Goal: Communication & Community: Connect with others

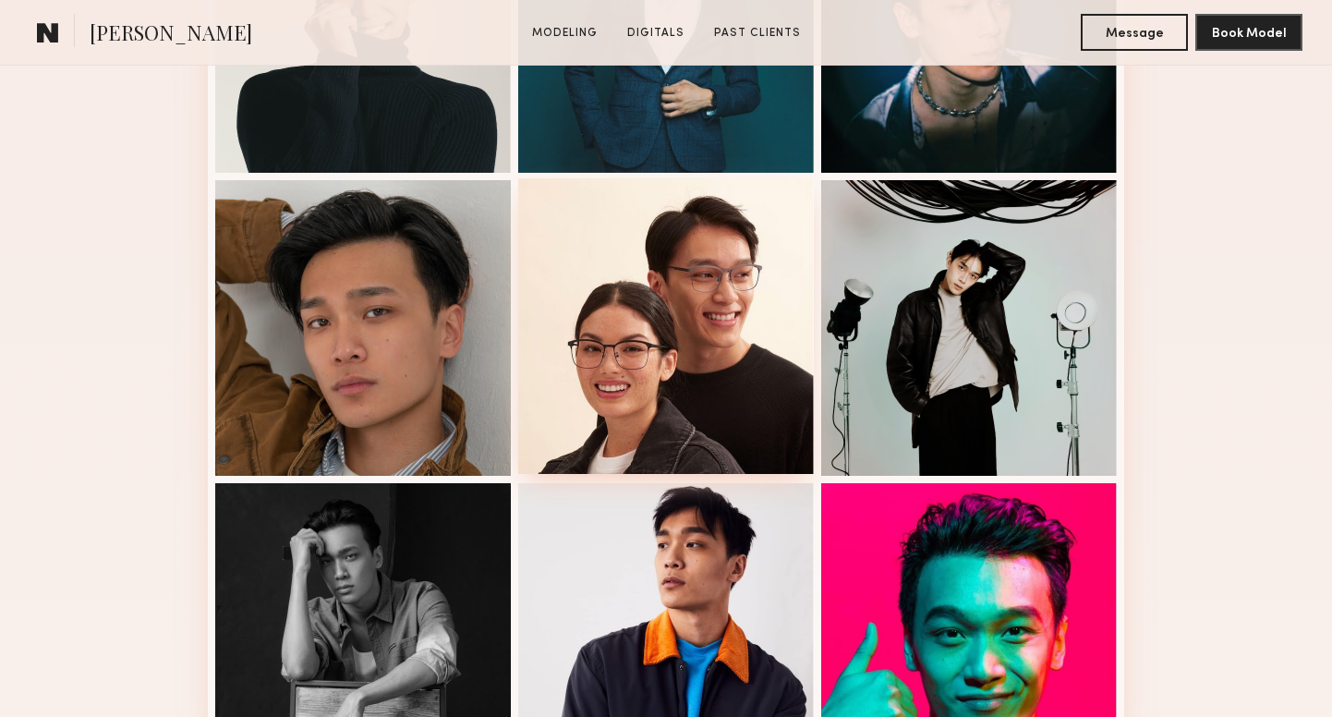
scroll to position [970, 0]
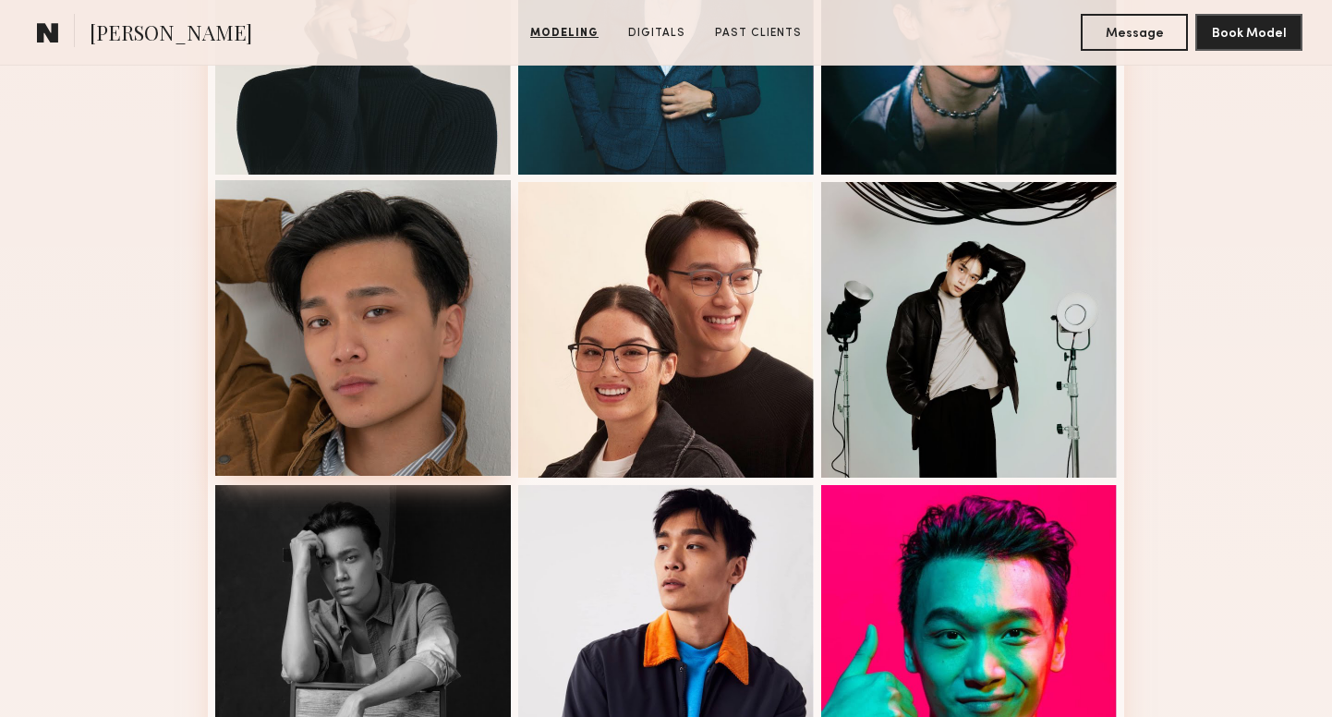
click at [405, 368] on div at bounding box center [363, 328] width 296 height 296
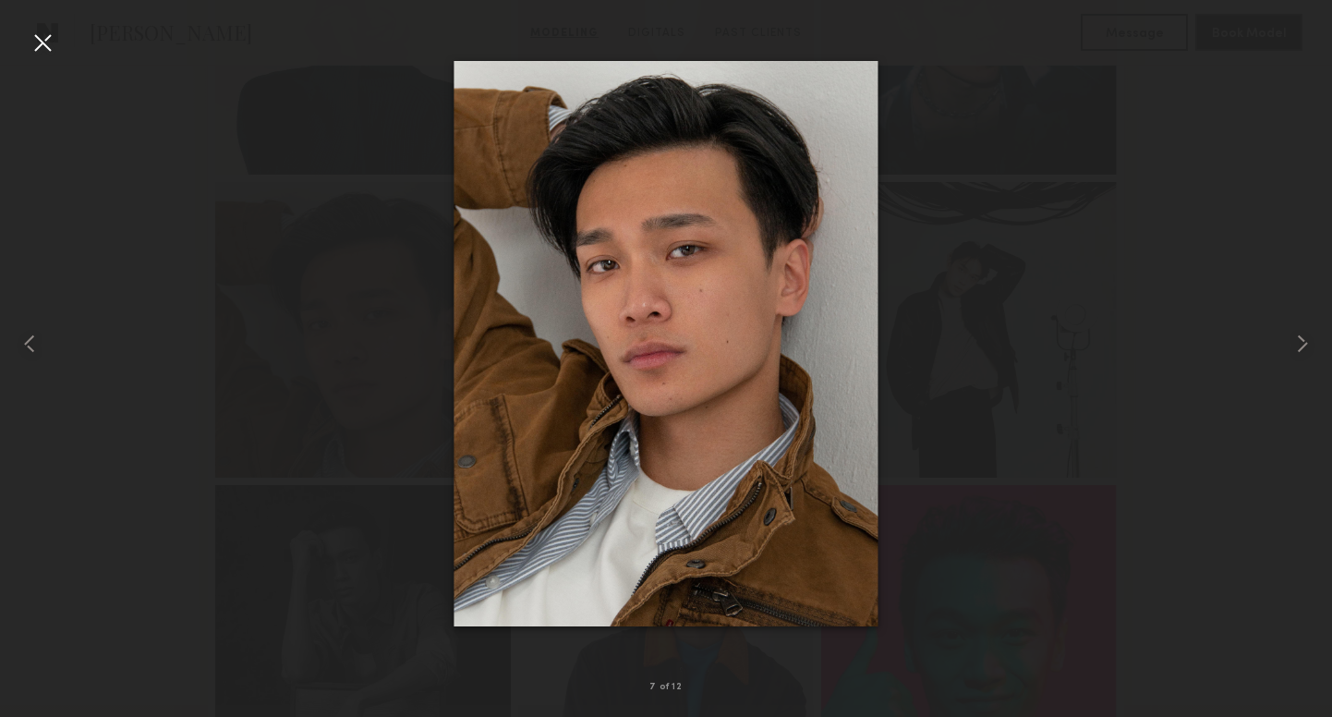
click at [45, 42] on div at bounding box center [43, 43] width 30 height 30
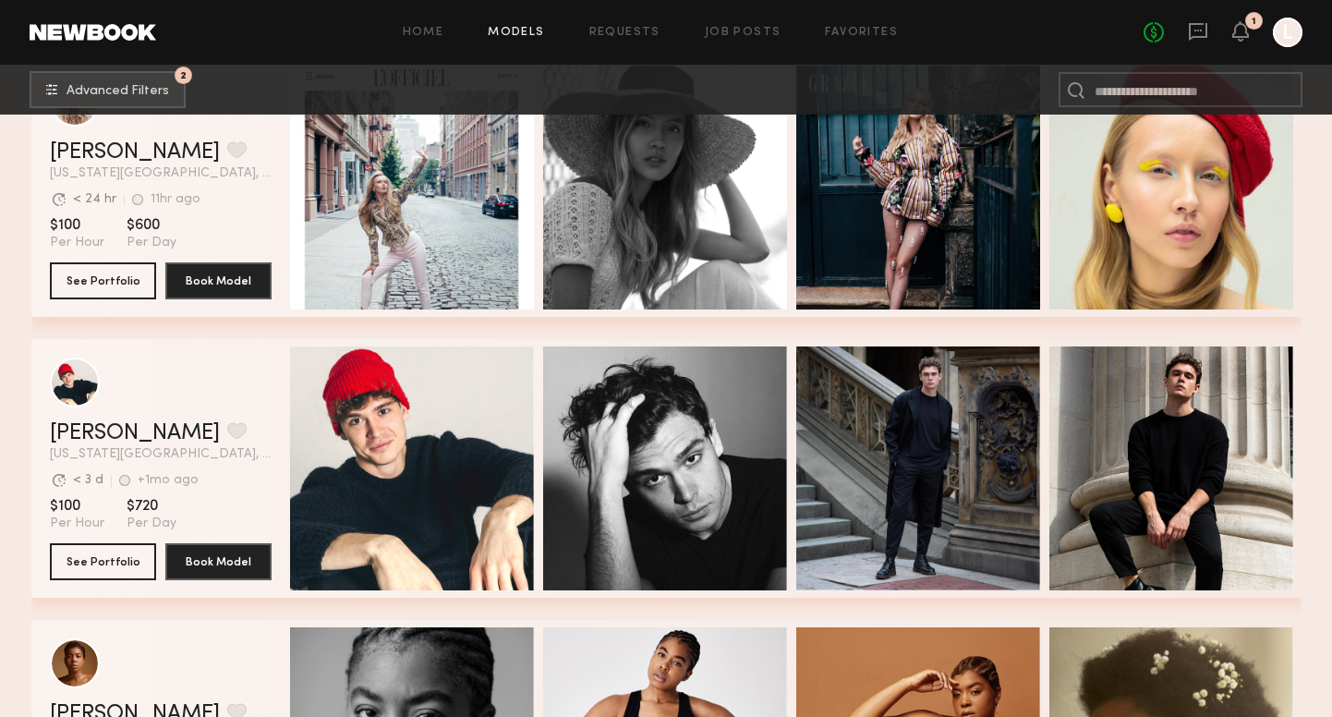
scroll to position [6617, 0]
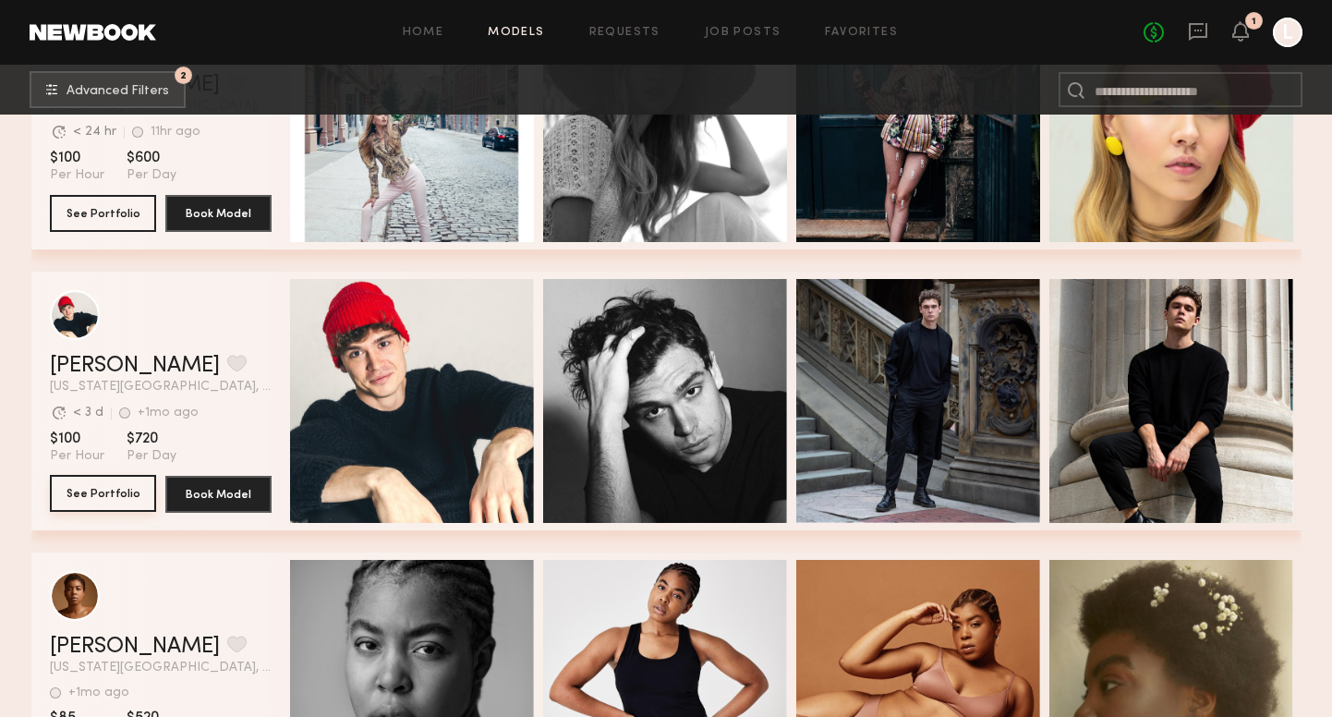
click at [132, 492] on button "See Portfolio" at bounding box center [103, 493] width 106 height 37
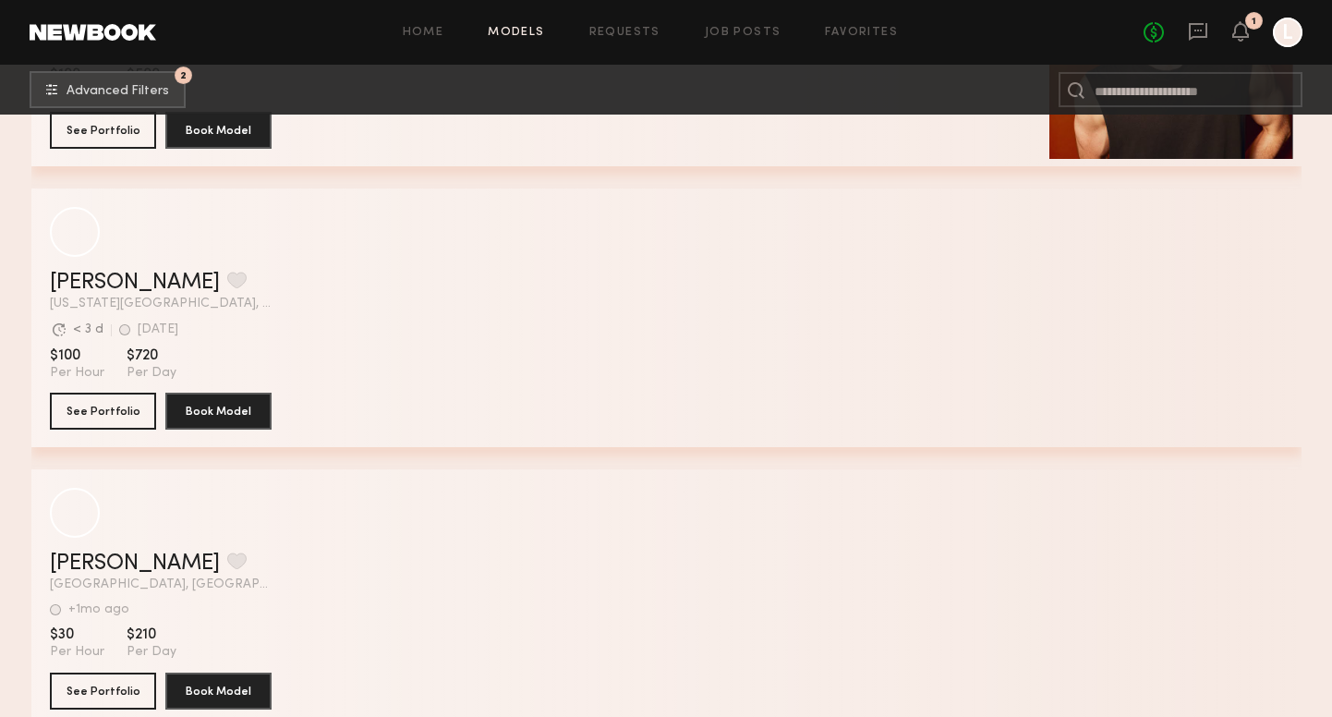
scroll to position [10647, 0]
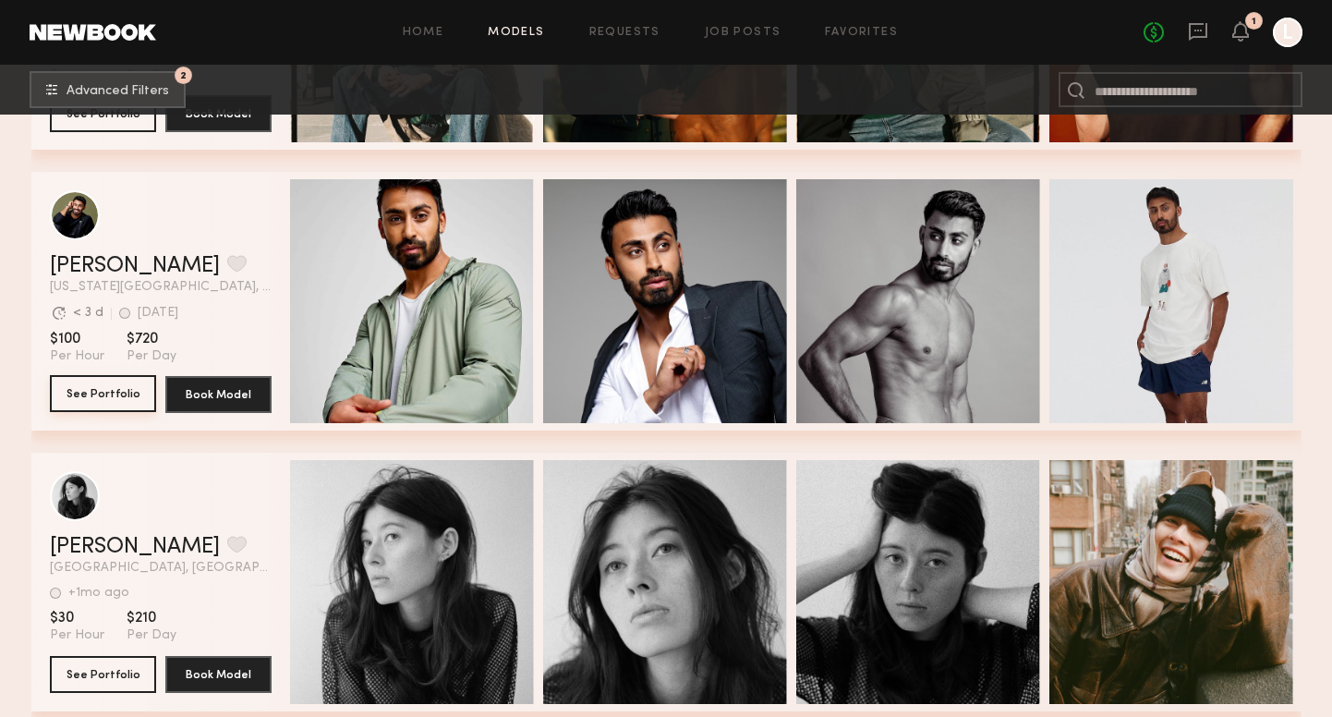
click at [86, 391] on button "See Portfolio" at bounding box center [103, 393] width 106 height 37
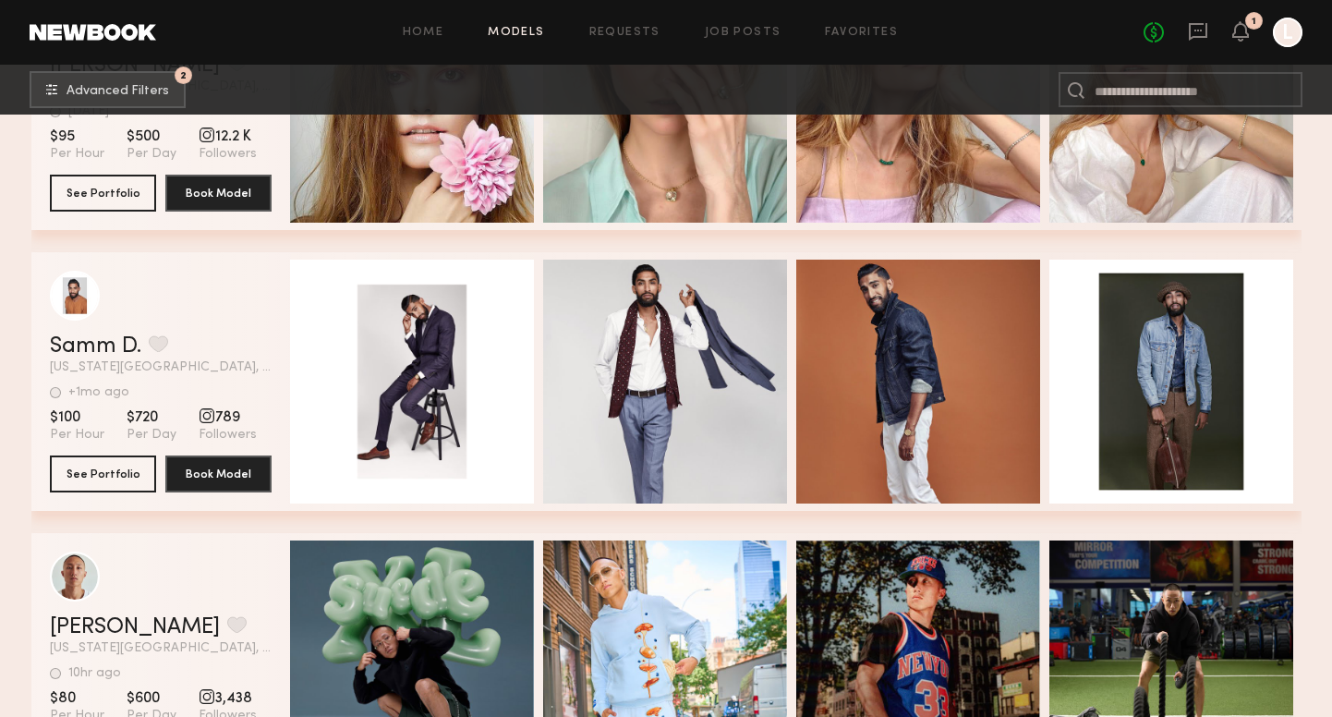
scroll to position [14218, 0]
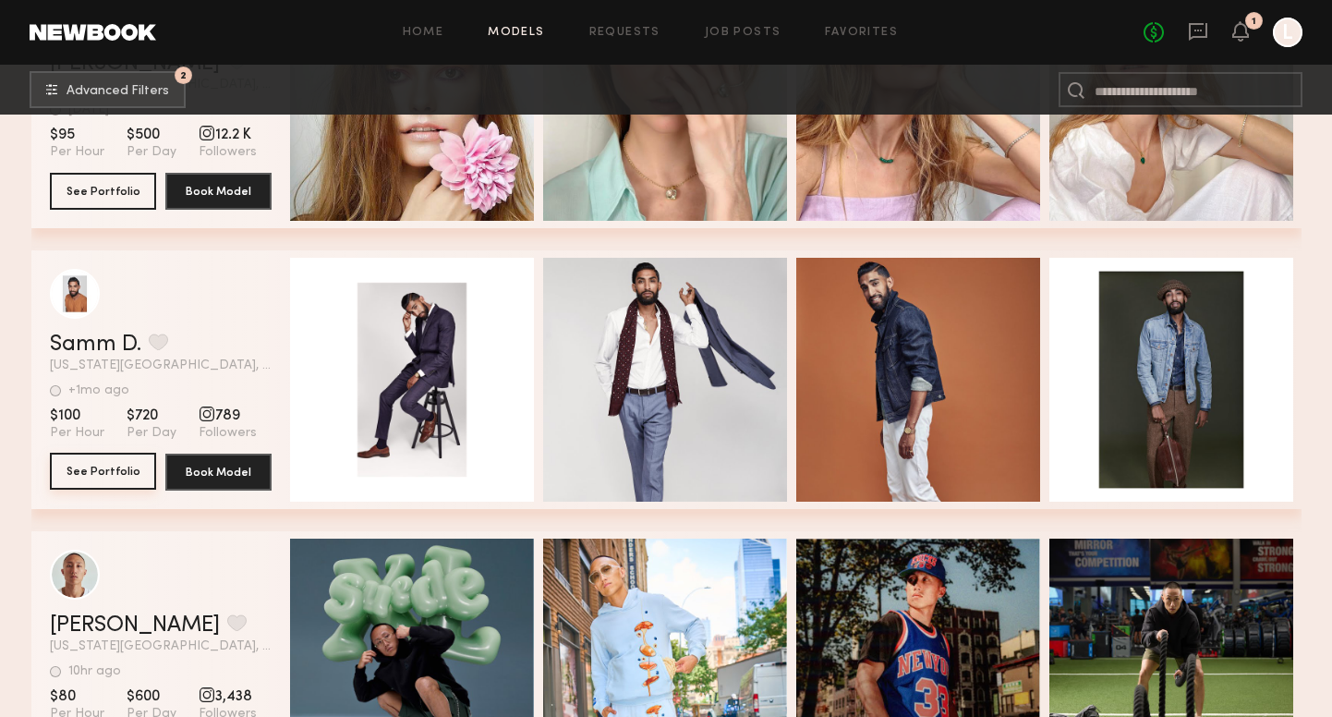
click at [75, 470] on button "See Portfolio" at bounding box center [103, 471] width 106 height 37
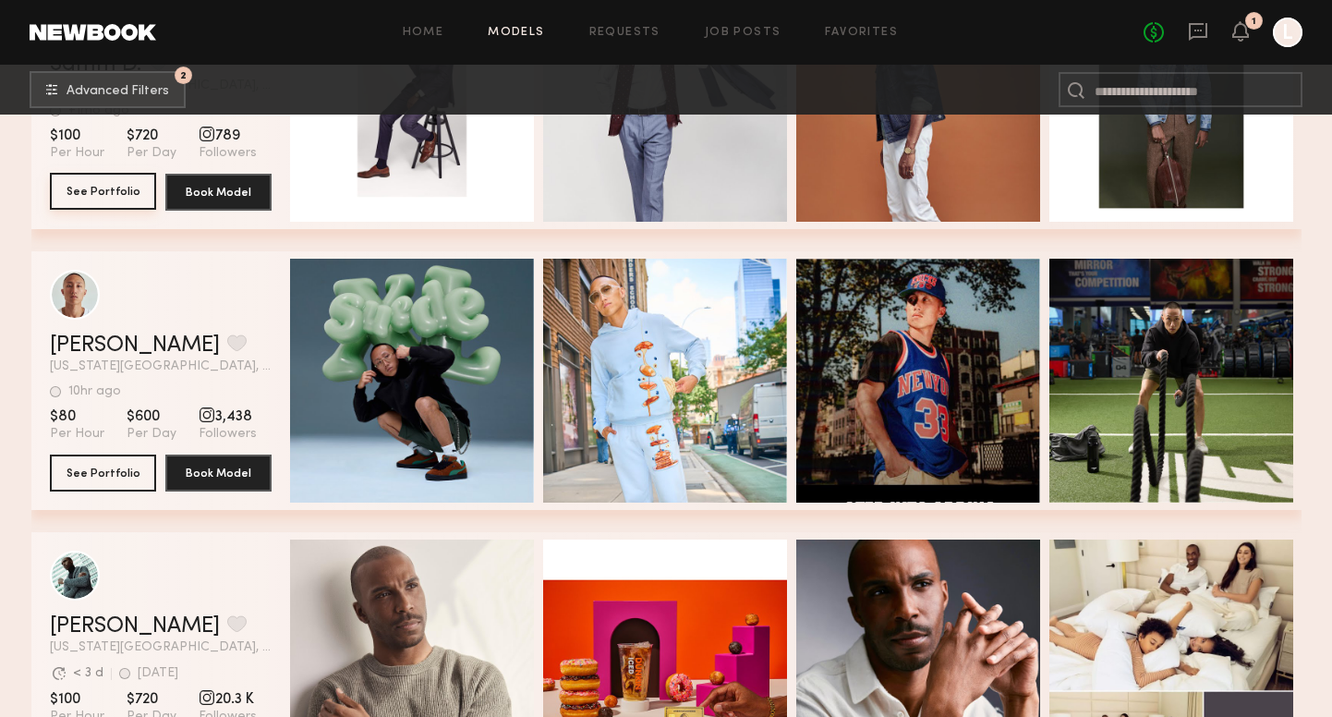
scroll to position [14759, 0]
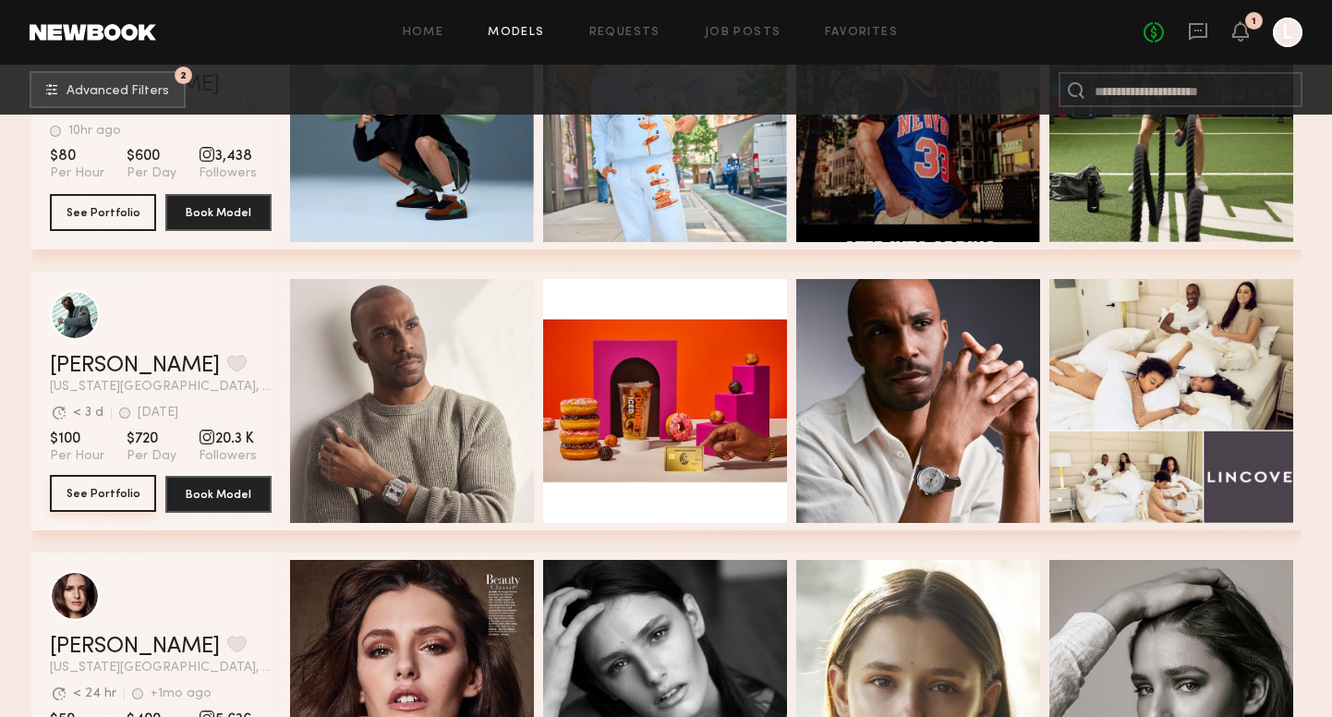
click at [89, 492] on button "See Portfolio" at bounding box center [103, 493] width 106 height 37
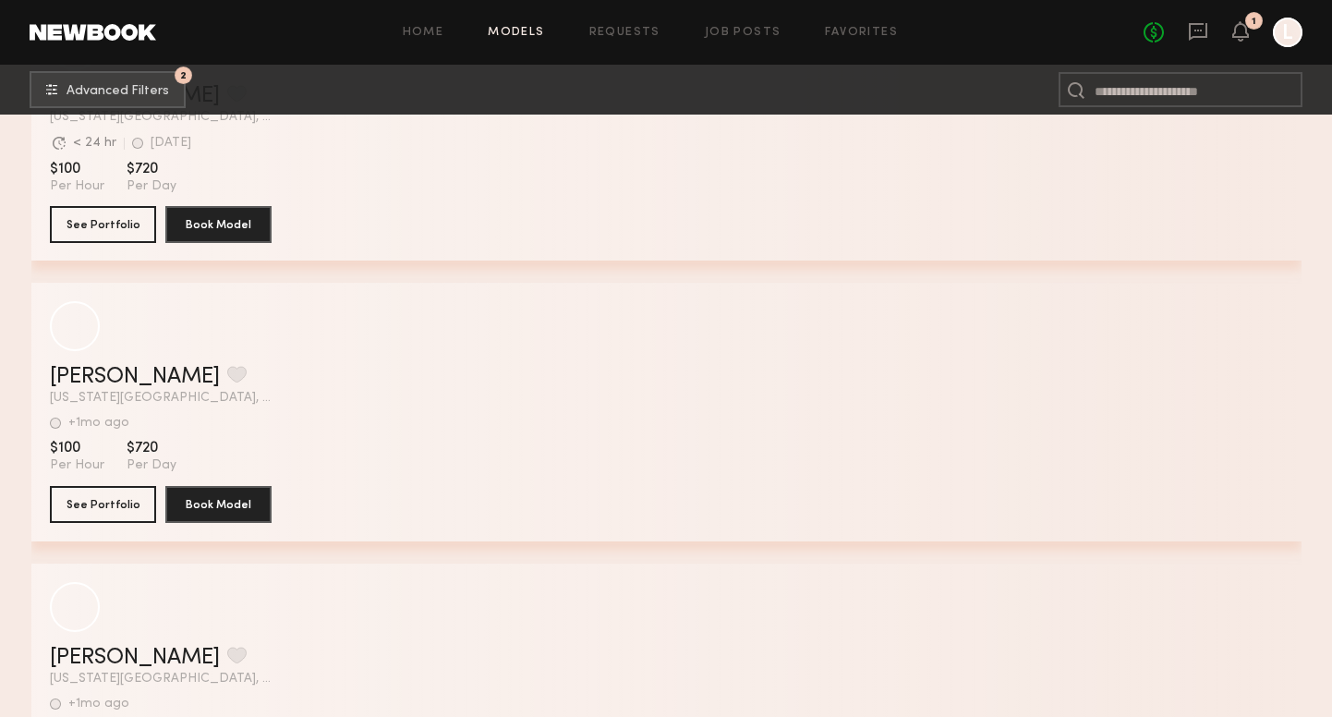
scroll to position [36359, 0]
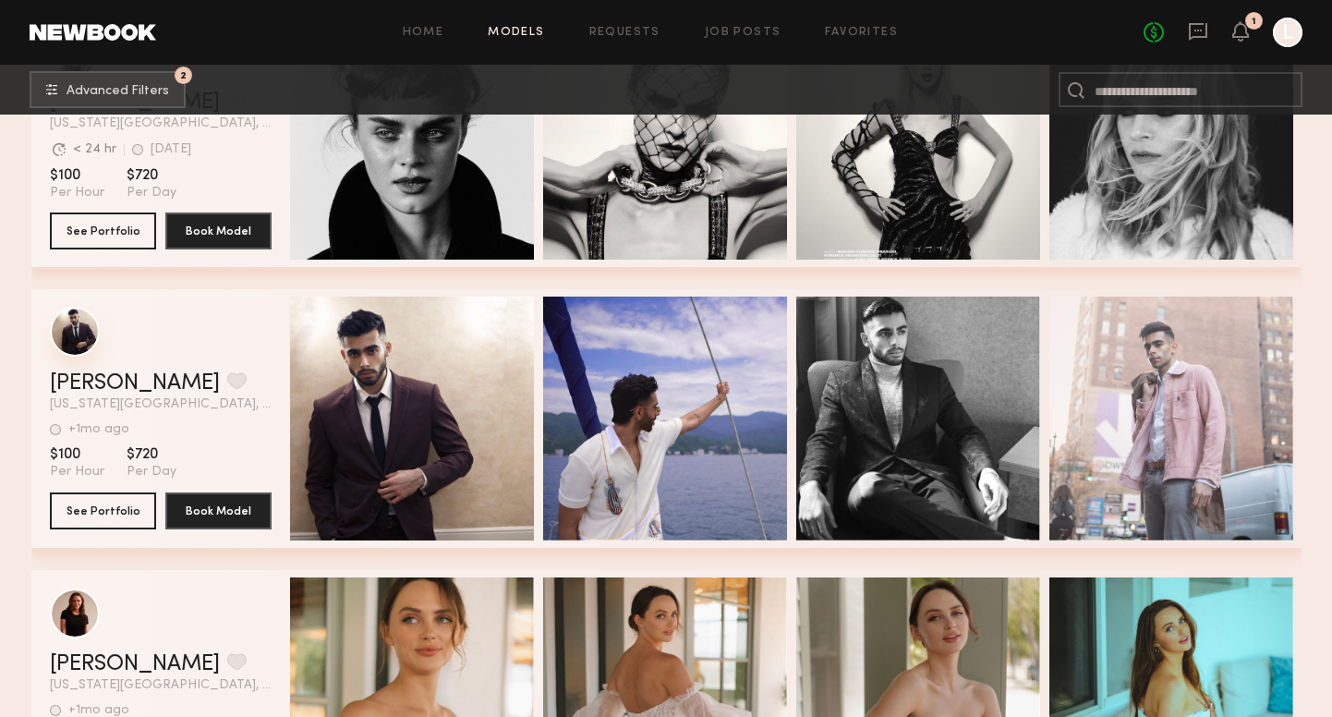
click at [84, 327] on div "grid" at bounding box center [75, 332] width 50 height 50
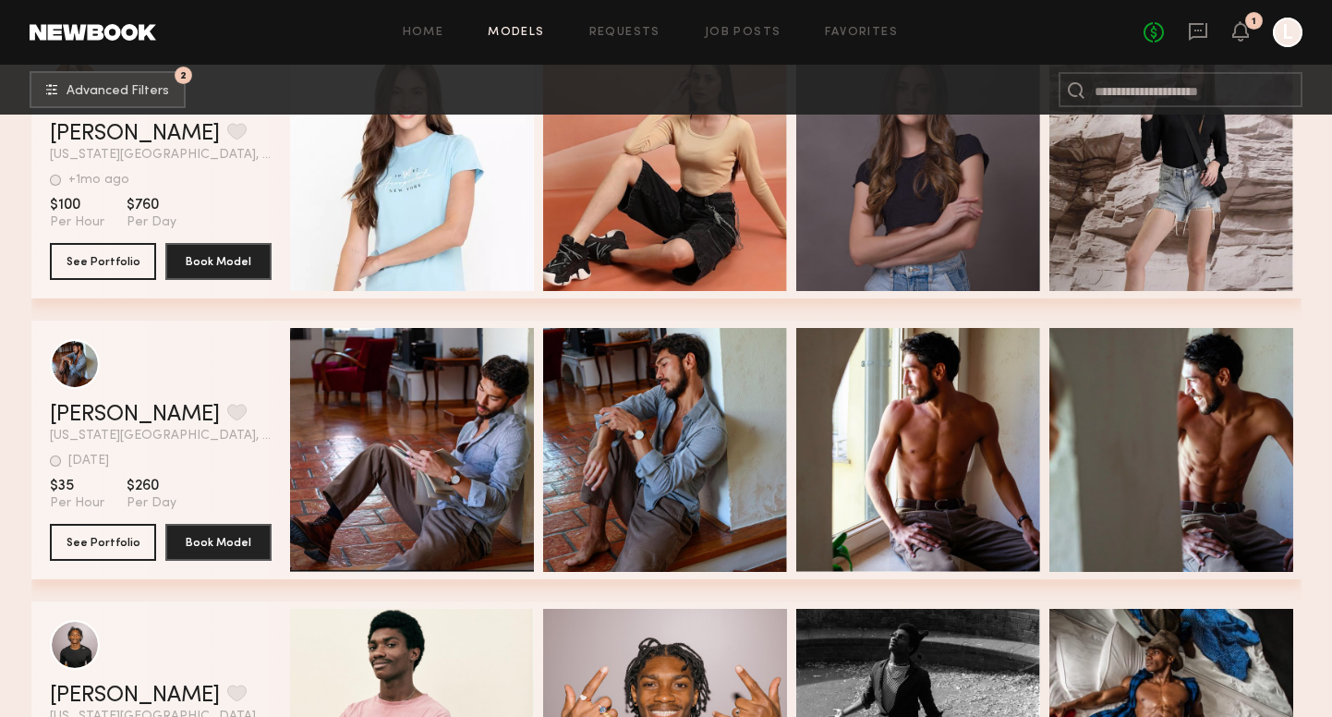
scroll to position [91643, 0]
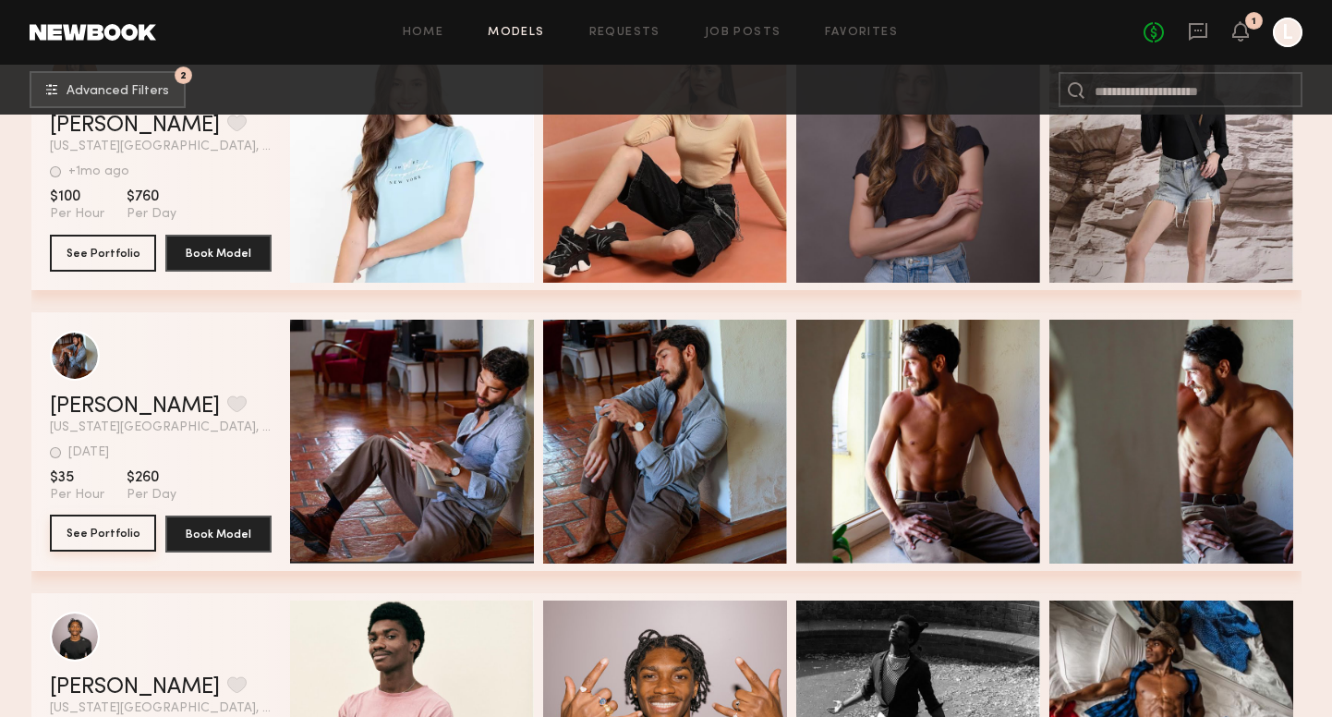
click at [120, 523] on button "See Portfolio" at bounding box center [103, 532] width 106 height 37
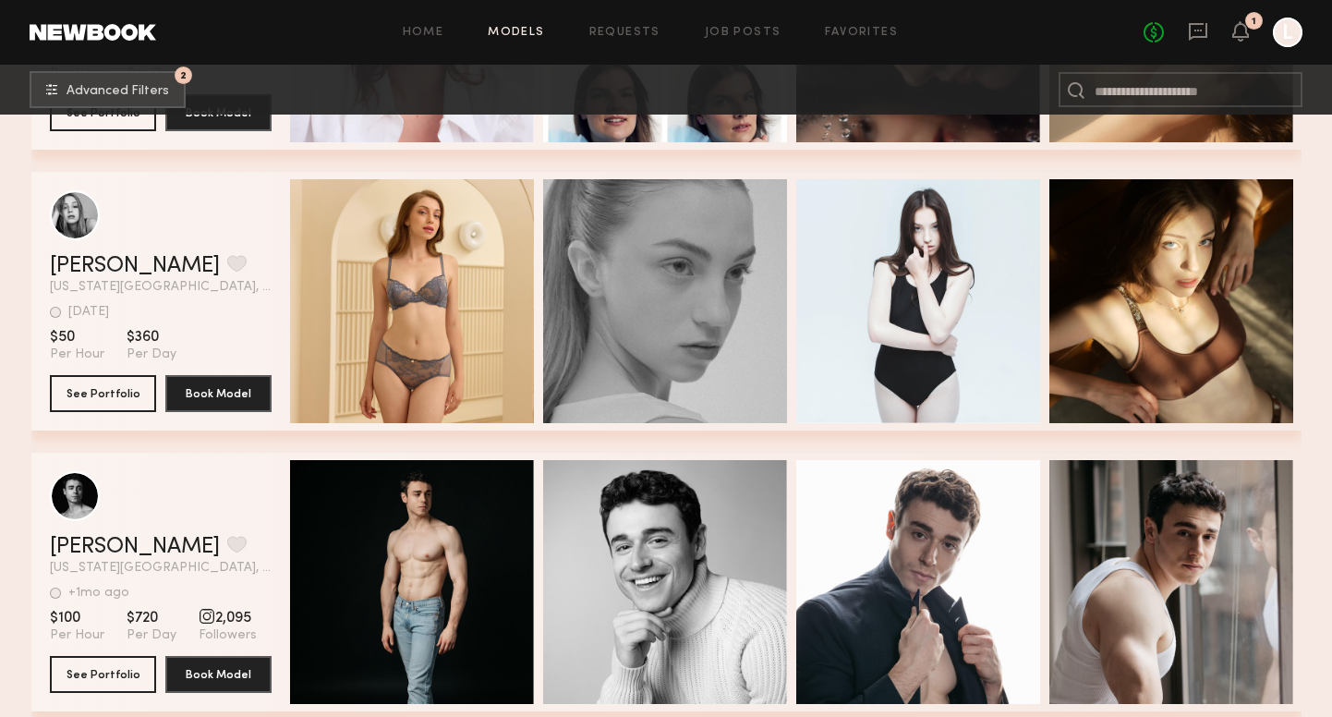
scroll to position [64873, 0]
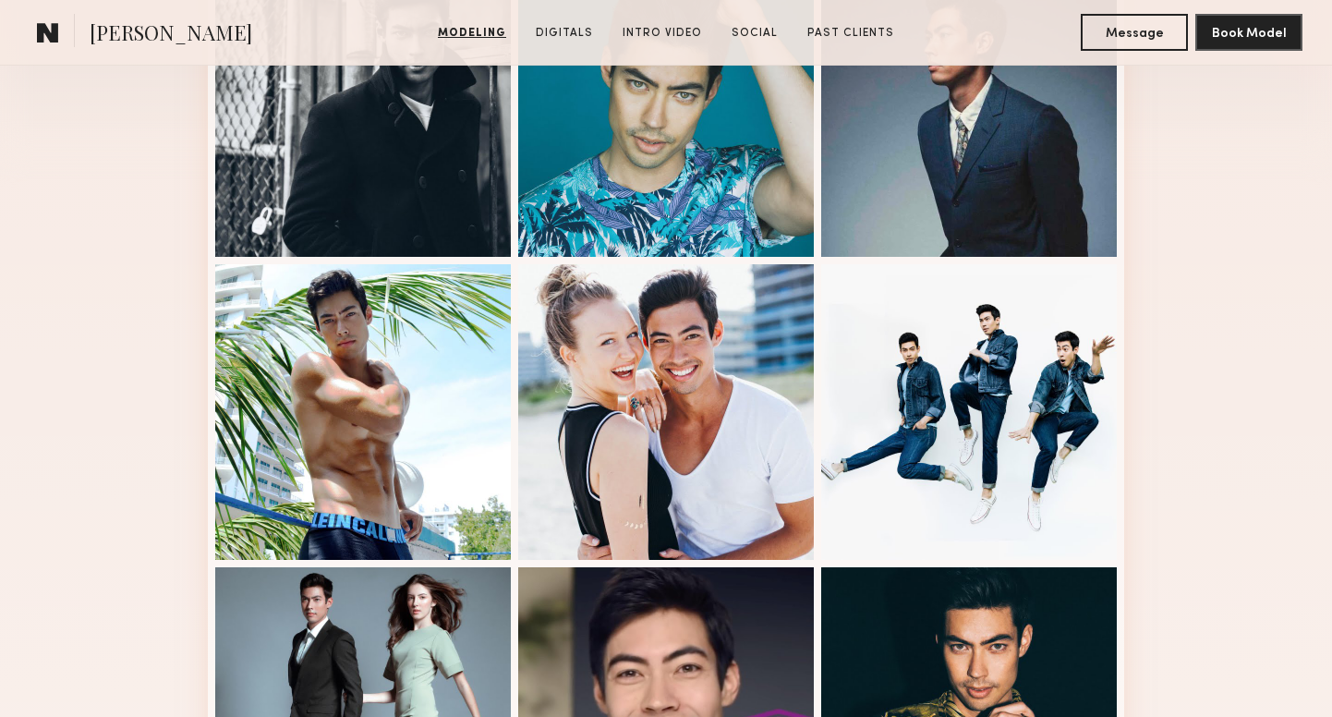
scroll to position [594, 0]
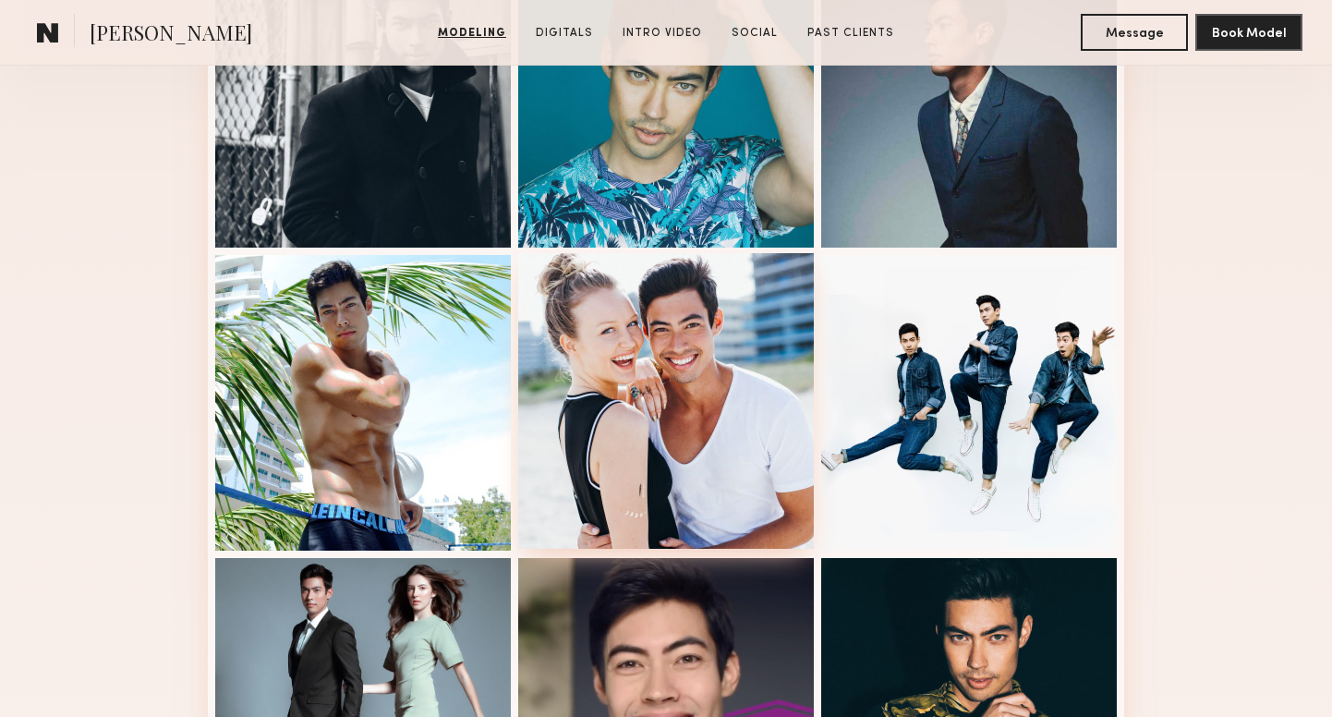
click at [698, 395] on div at bounding box center [666, 401] width 296 height 296
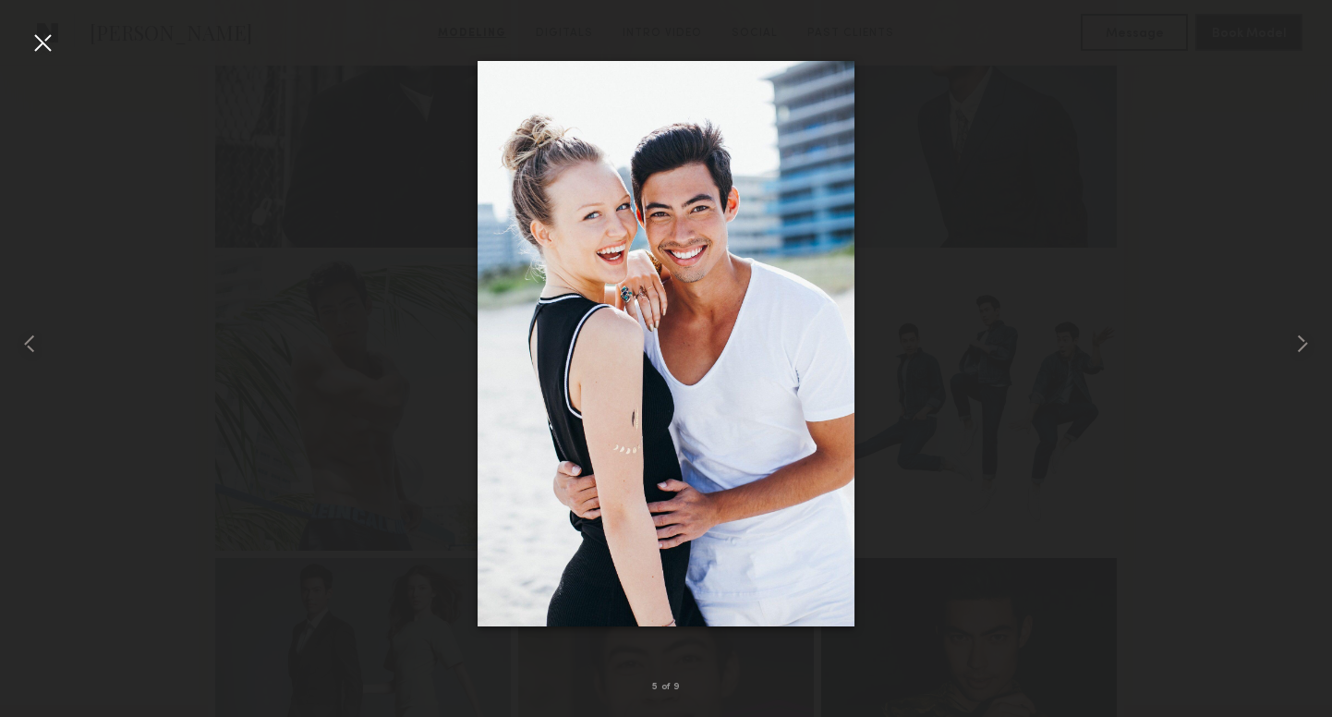
click at [40, 45] on div at bounding box center [43, 43] width 30 height 30
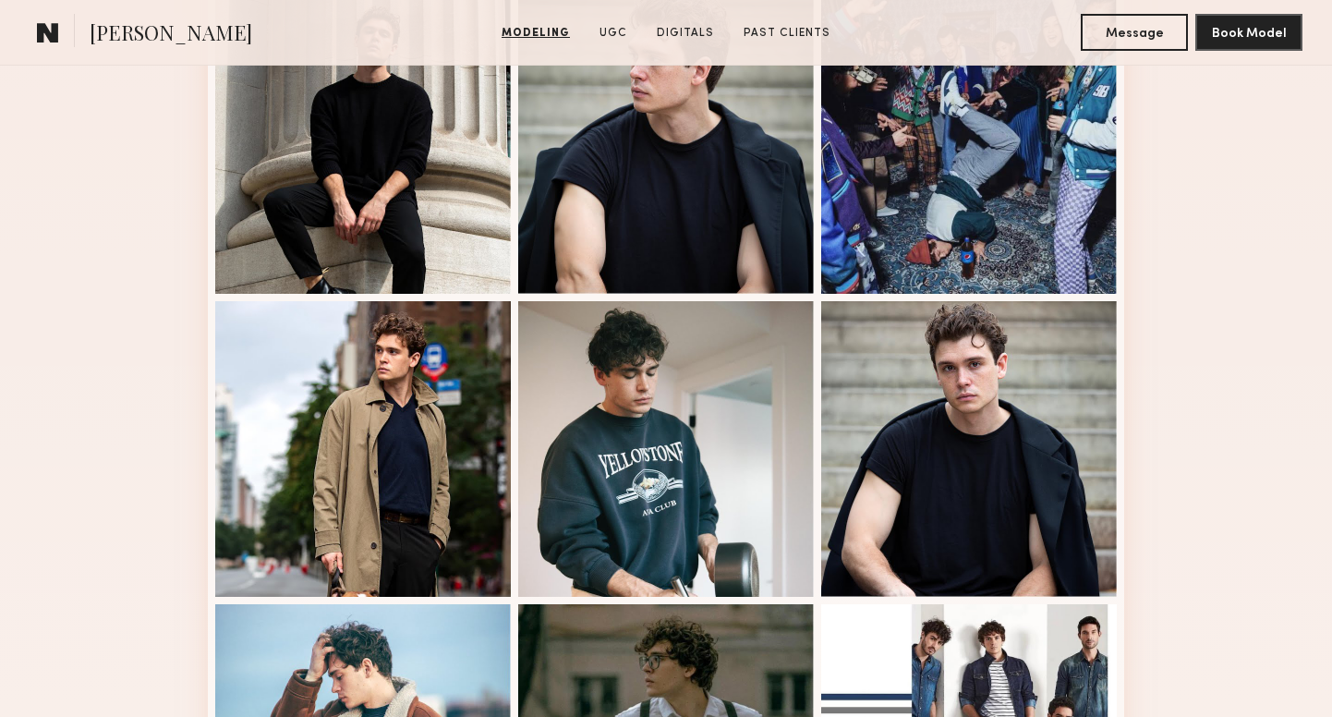
scroll to position [837, 0]
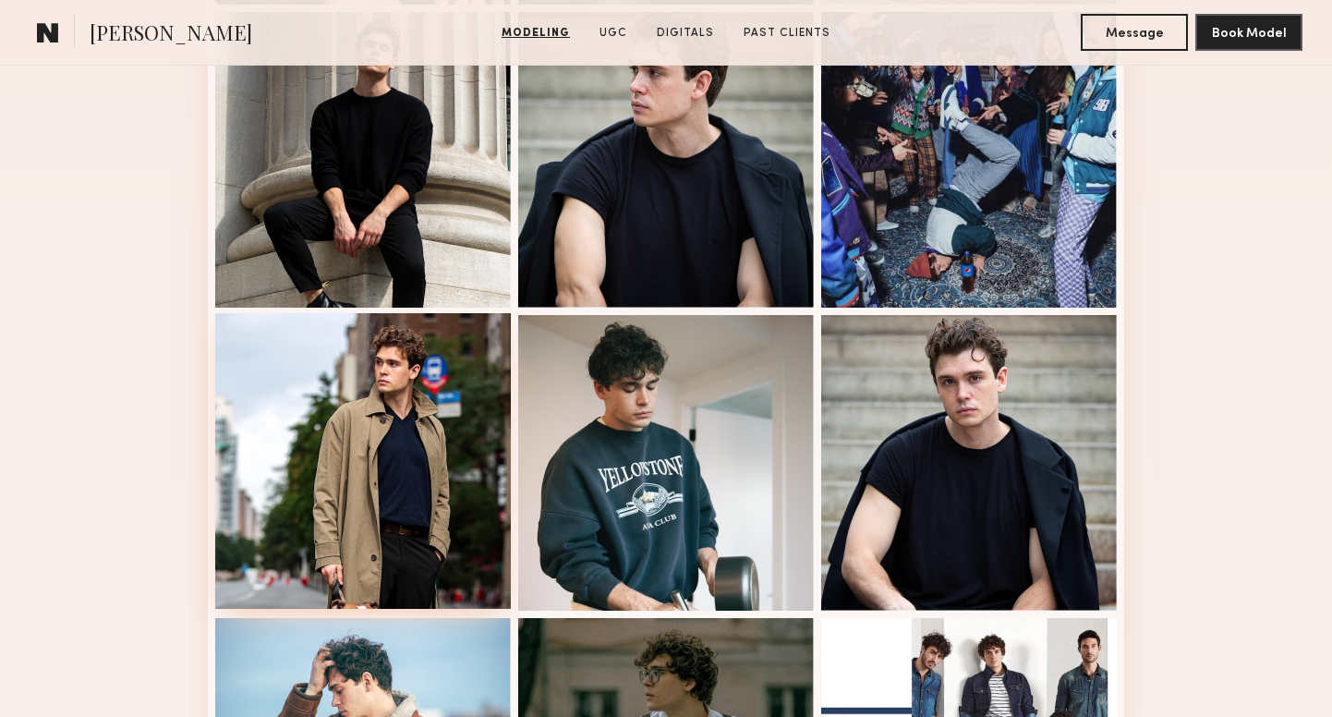
click at [409, 453] on div at bounding box center [363, 461] width 296 height 296
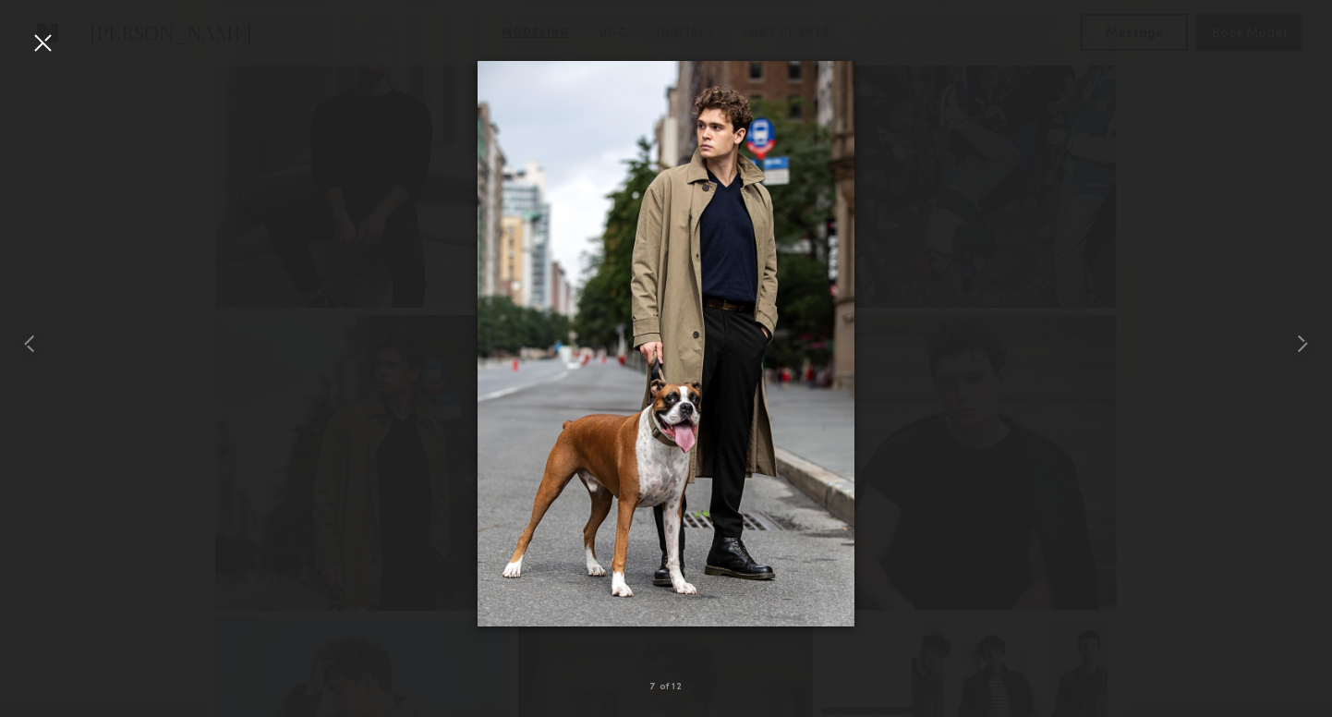
click at [40, 42] on div at bounding box center [43, 43] width 30 height 30
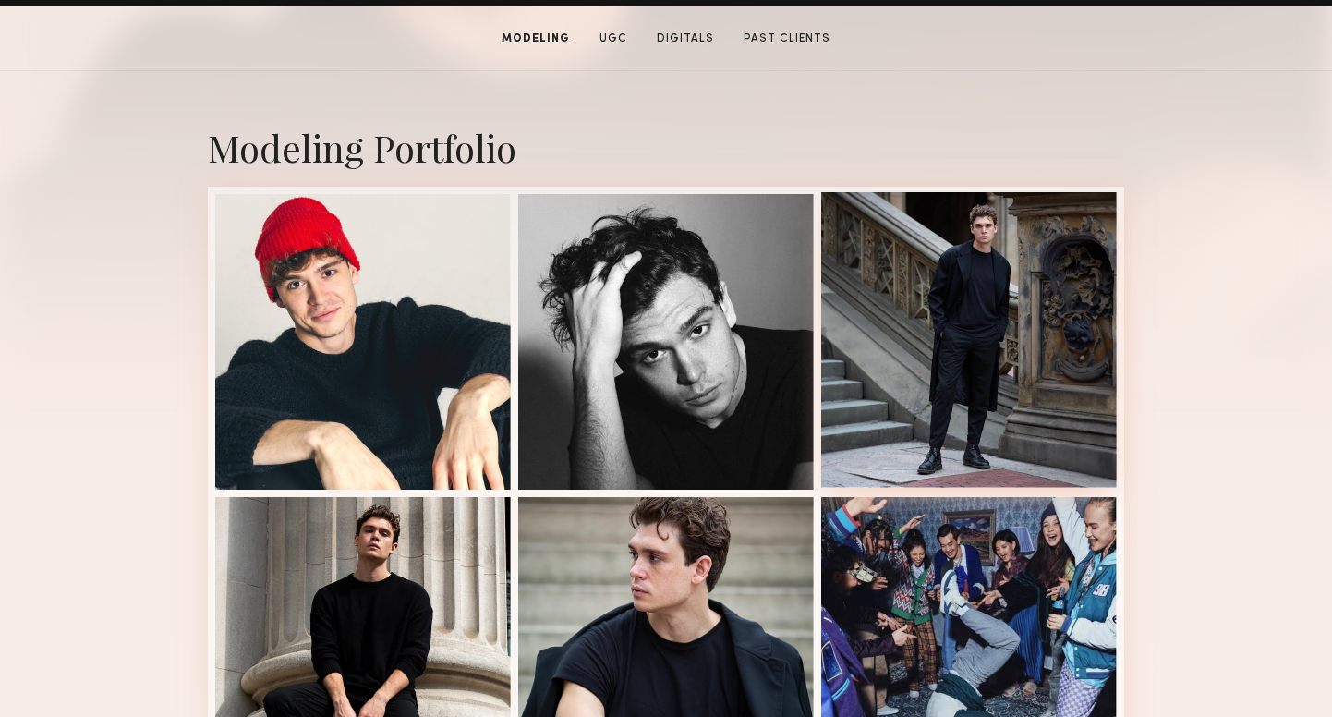
scroll to position [357, 0]
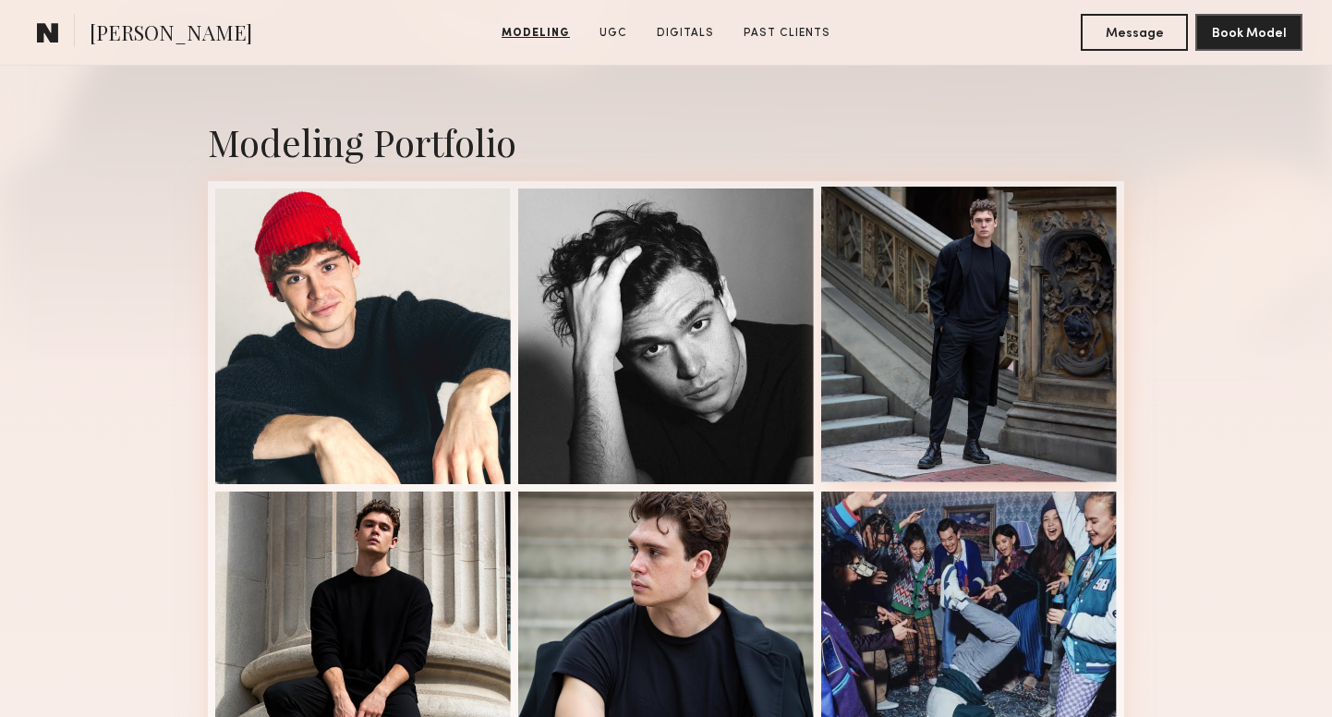
click at [957, 369] on div at bounding box center [969, 335] width 296 height 296
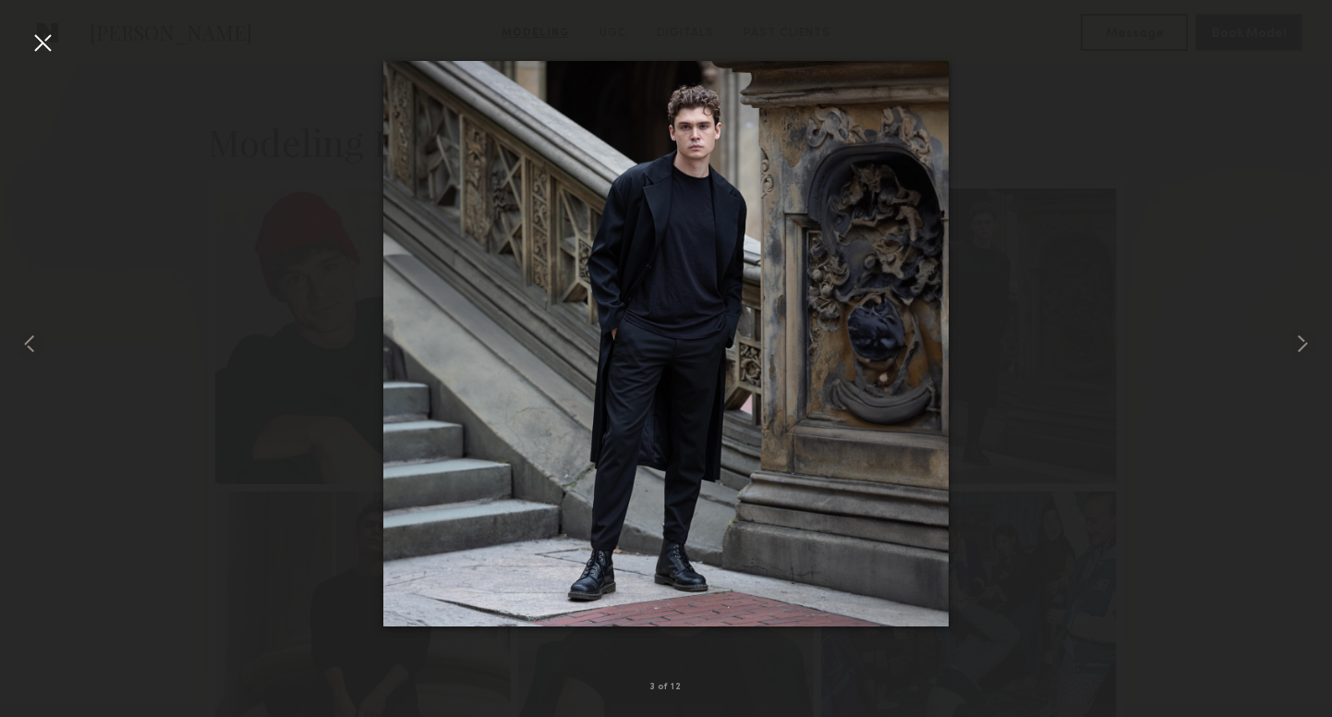
click at [47, 39] on div at bounding box center [43, 43] width 30 height 30
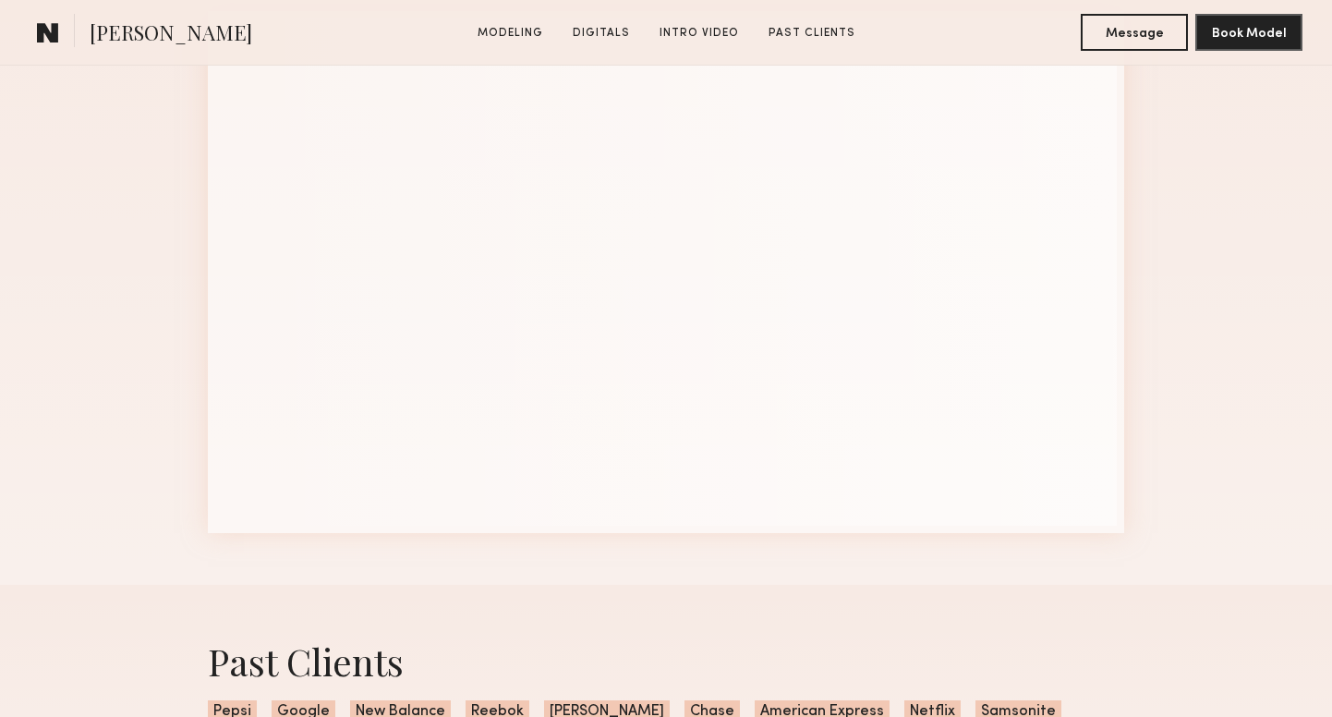
scroll to position [2679, 0]
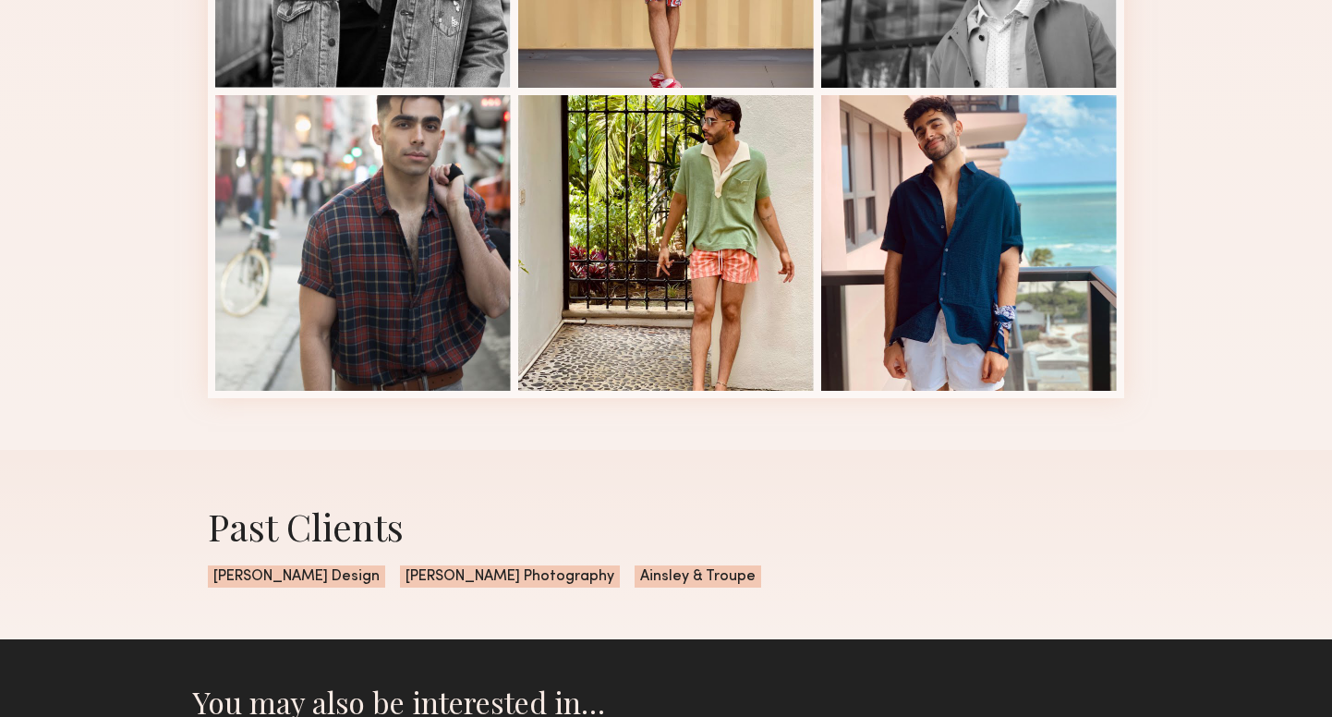
scroll to position [1327, 0]
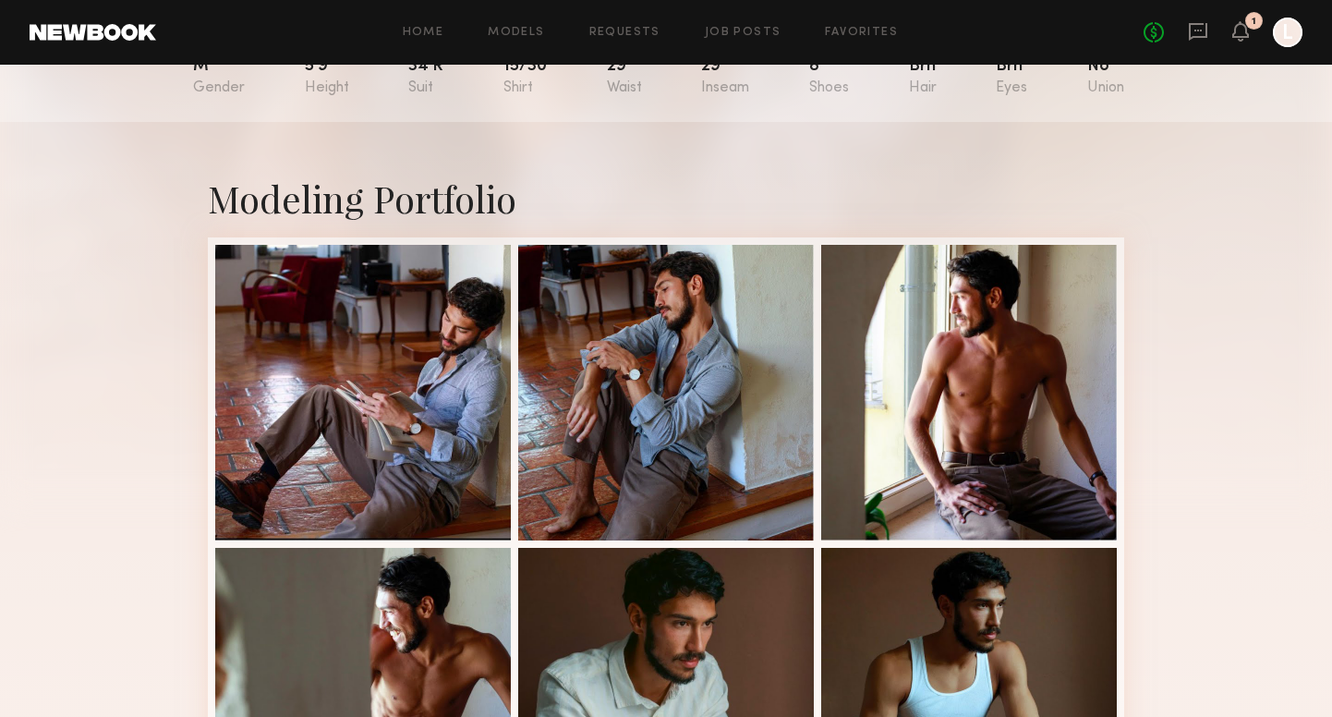
scroll to position [230, 0]
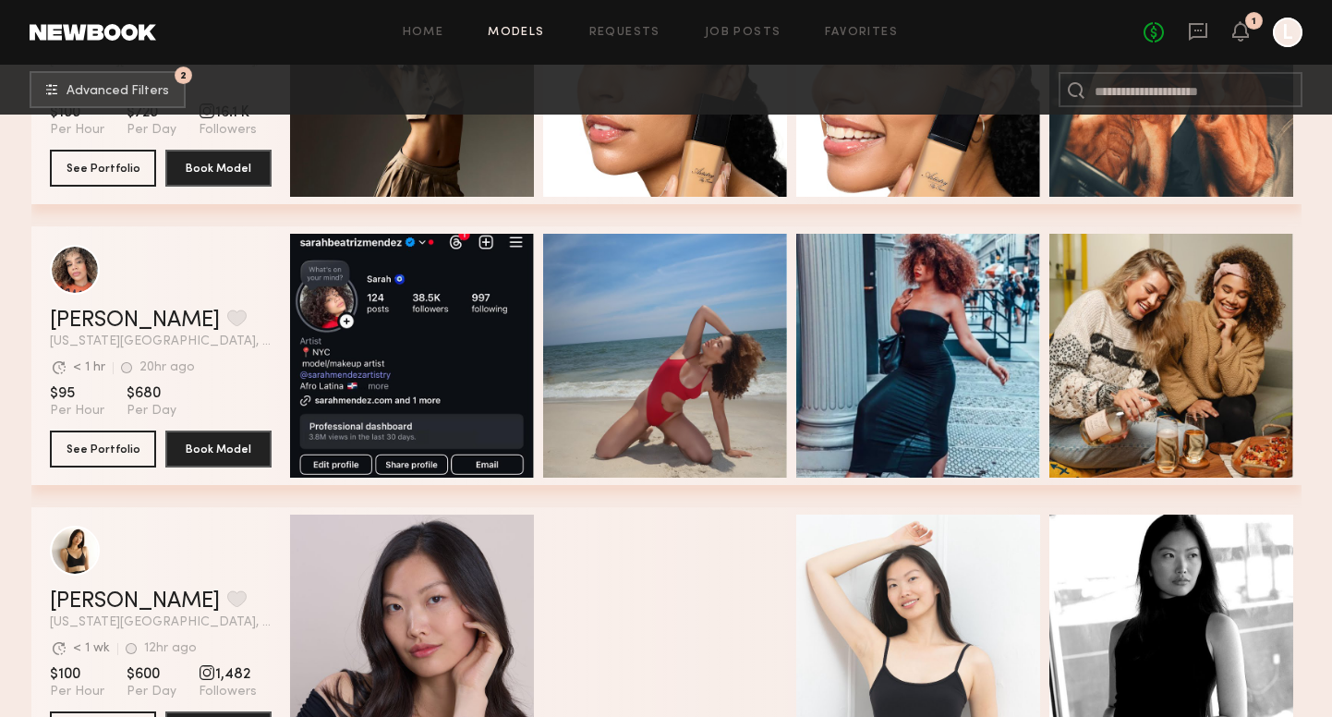
scroll to position [47373, 0]
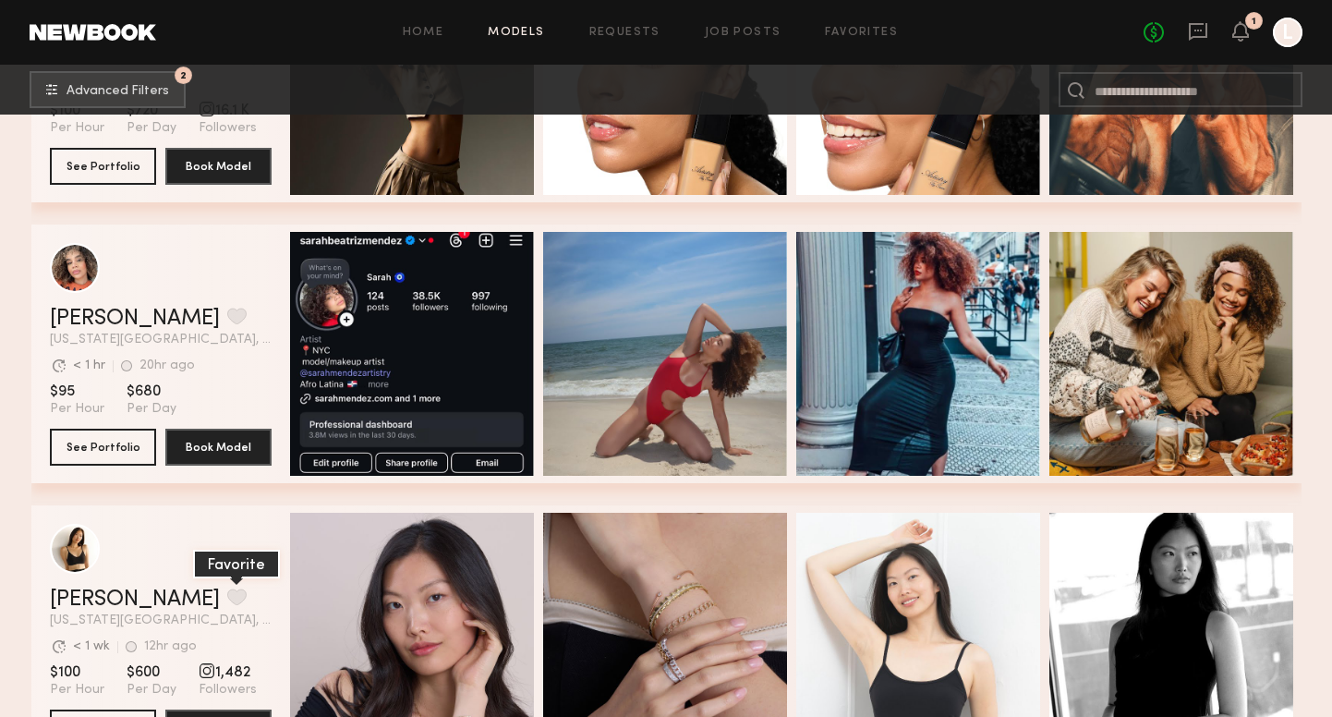
click at [227, 596] on button "grid" at bounding box center [236, 596] width 19 height 17
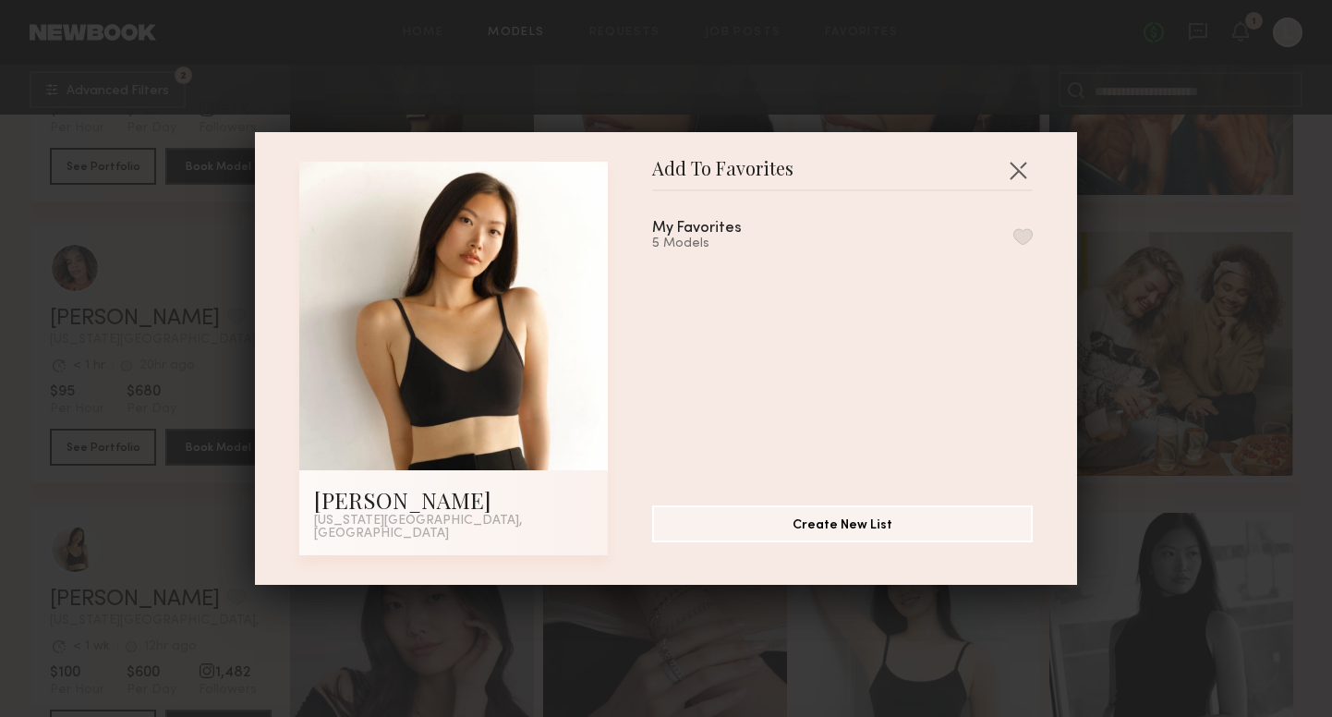
click at [1019, 243] on button "button" at bounding box center [1022, 236] width 19 height 17
click at [1017, 176] on button "button" at bounding box center [1018, 170] width 30 height 30
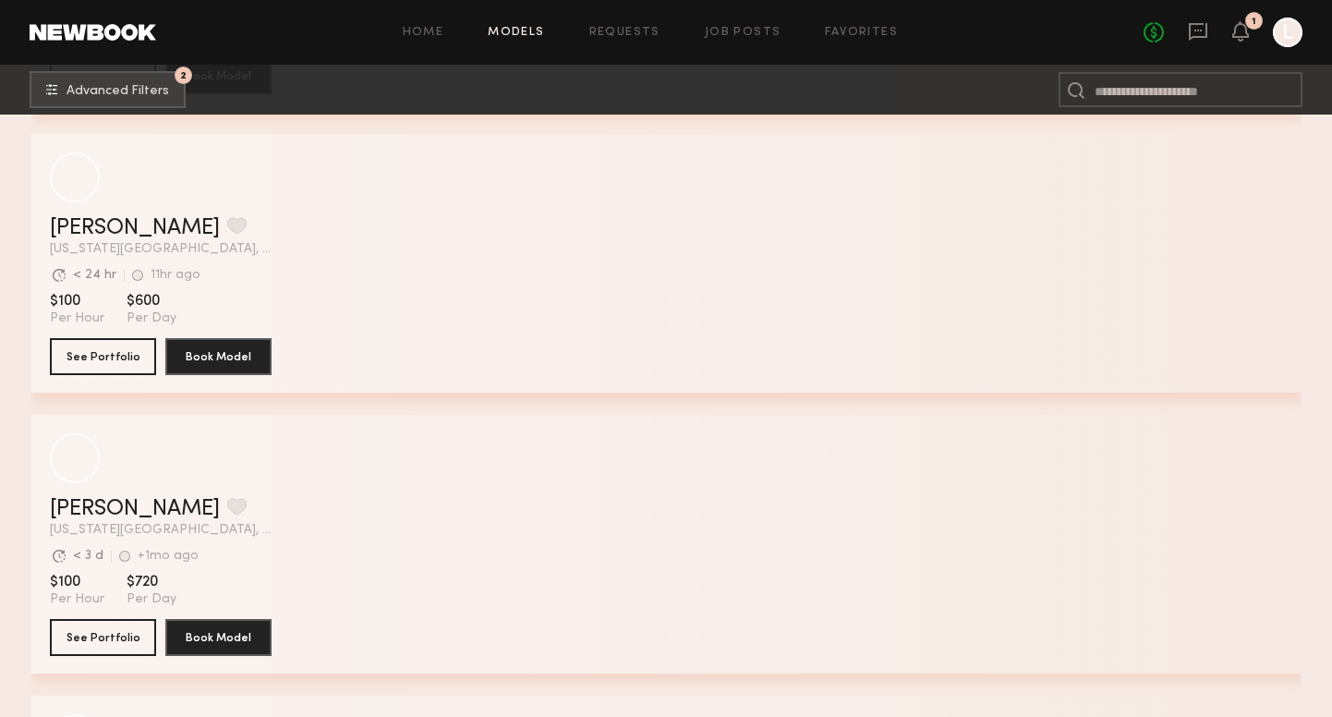
scroll to position [6478, 0]
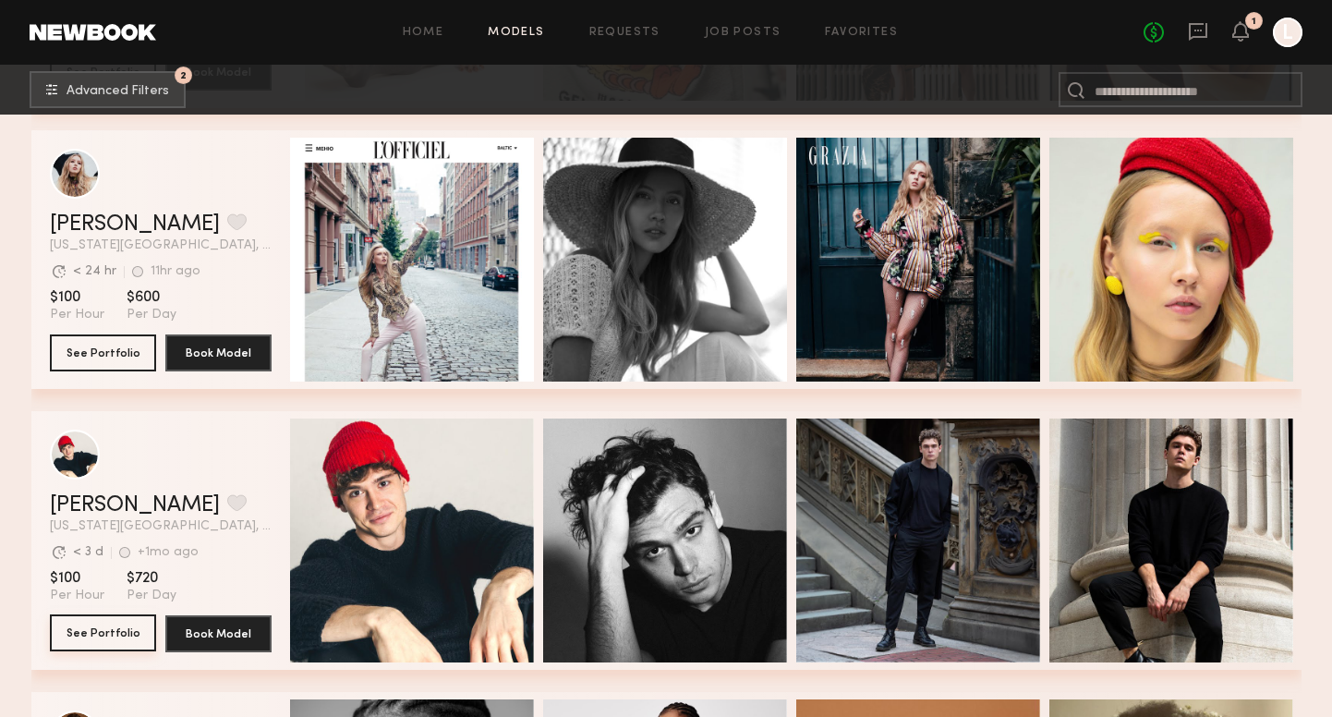
click at [96, 632] on button "See Portfolio" at bounding box center [103, 632] width 106 height 37
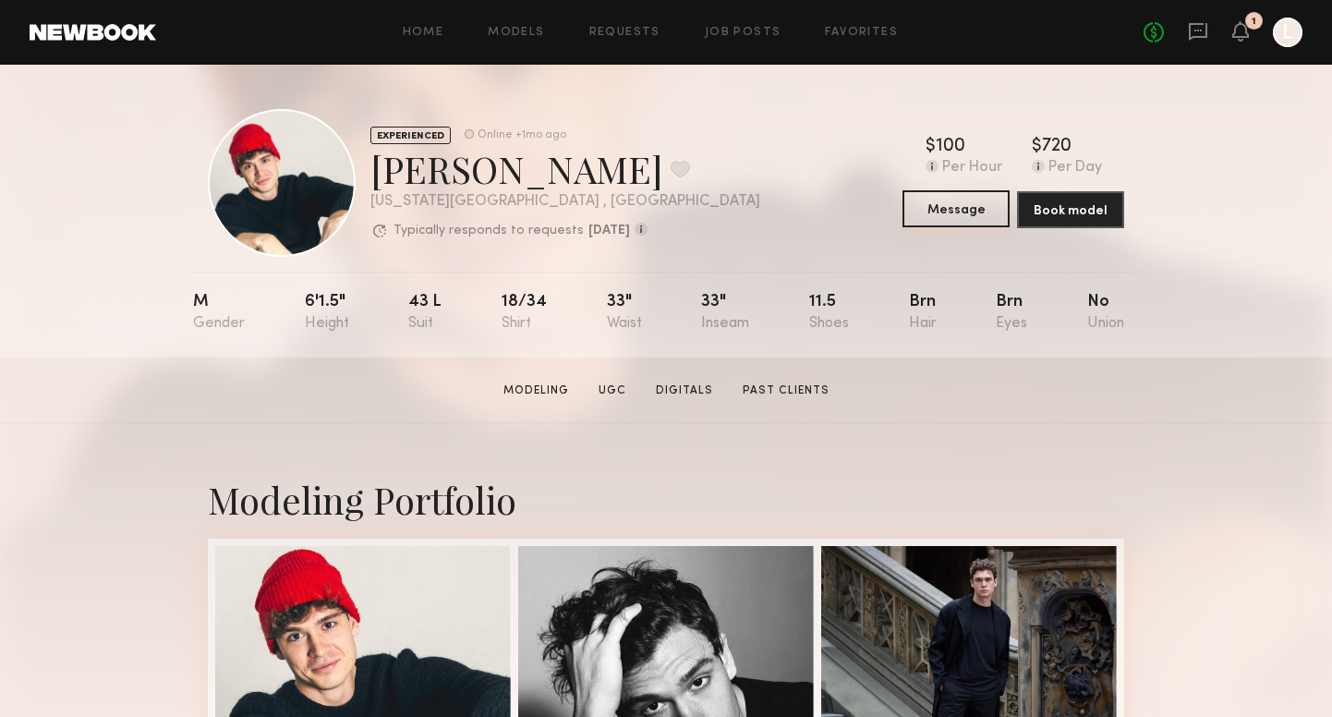
click at [945, 216] on button "Message" at bounding box center [955, 208] width 107 height 37
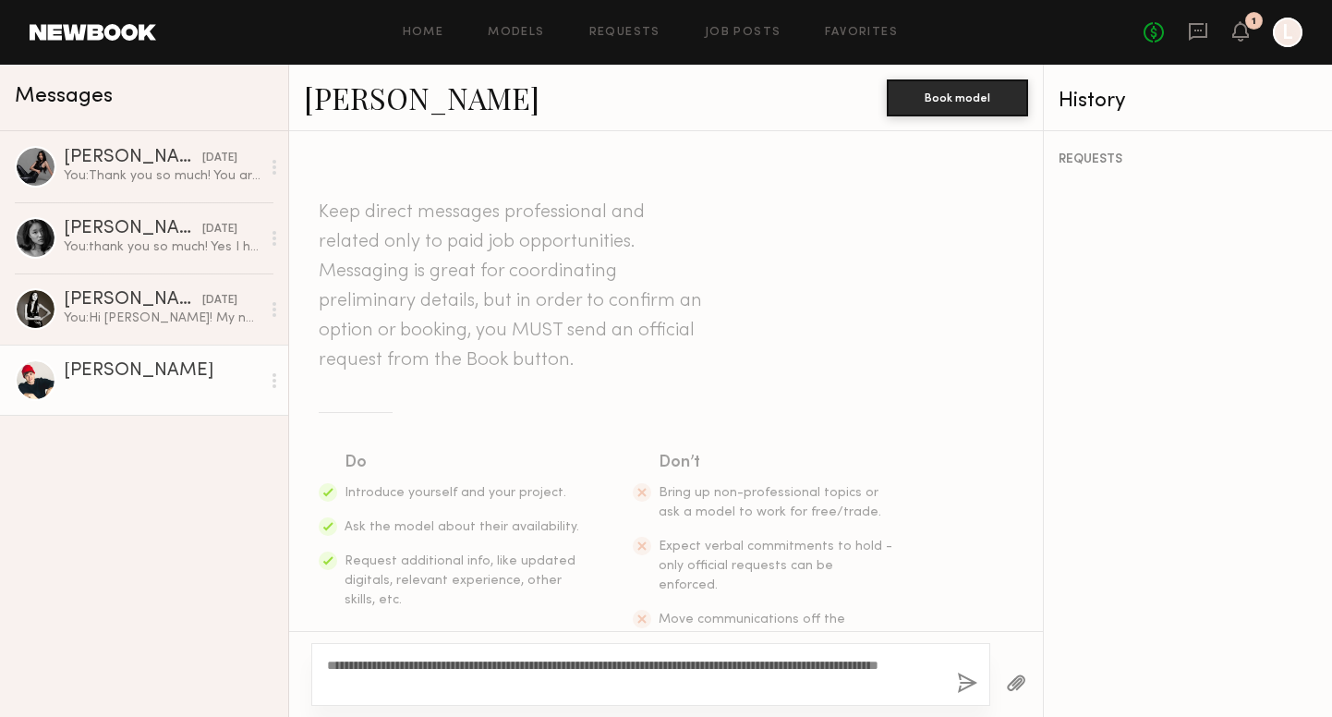
click at [395, 683] on textarea "**********" at bounding box center [634, 674] width 615 height 37
click at [848, 666] on textarea "**********" at bounding box center [634, 674] width 615 height 37
click at [417, 681] on textarea "**********" at bounding box center [634, 674] width 615 height 37
type textarea "**********"
click at [964, 677] on button "button" at bounding box center [967, 683] width 20 height 23
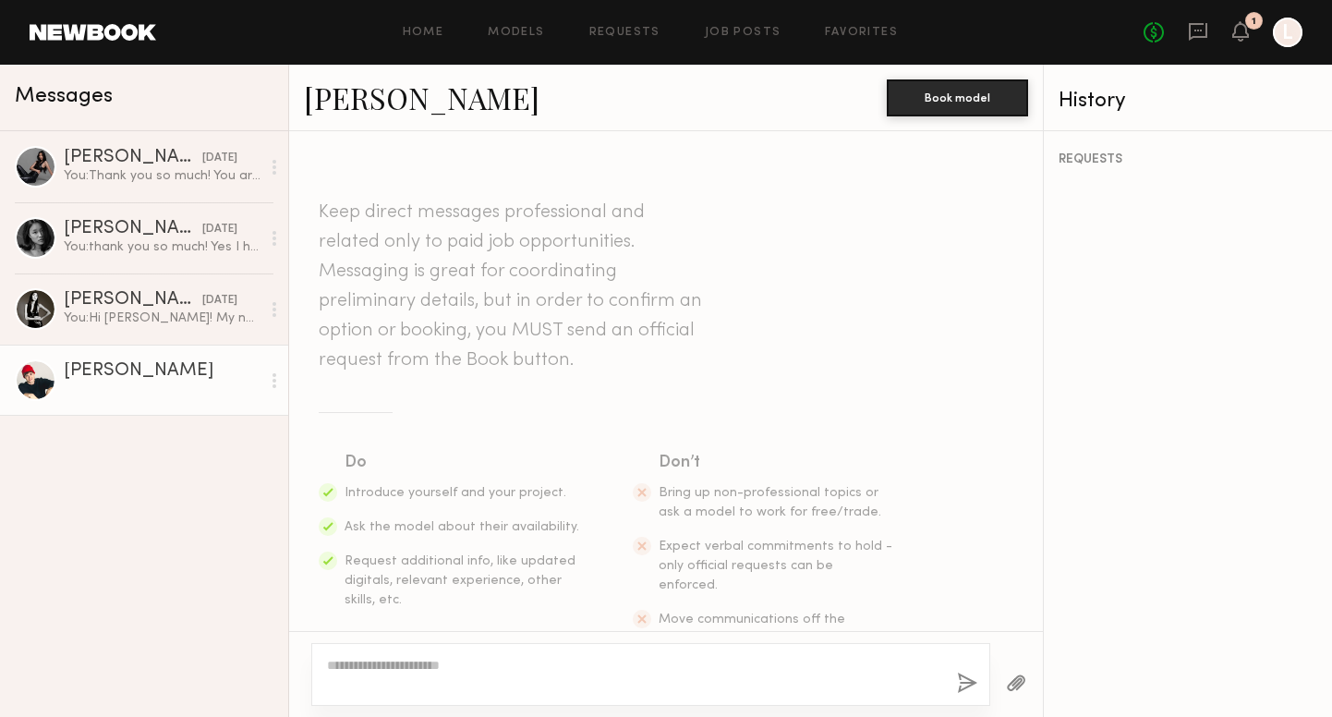
scroll to position [302, 0]
